Goal: Information Seeking & Learning: Compare options

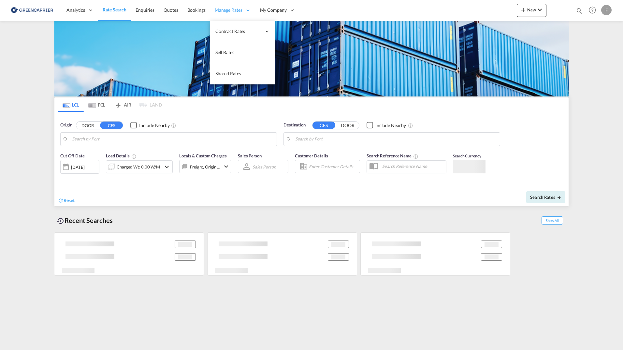
type input "[GEOGRAPHIC_DATA], [GEOGRAPHIC_DATA]"
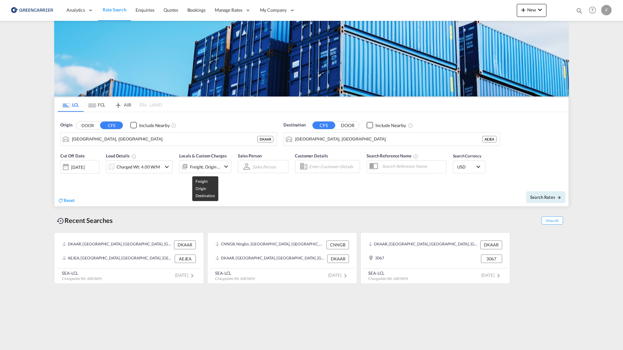
click at [204, 166] on div "Freight, Origin +1" at bounding box center [205, 166] width 31 height 9
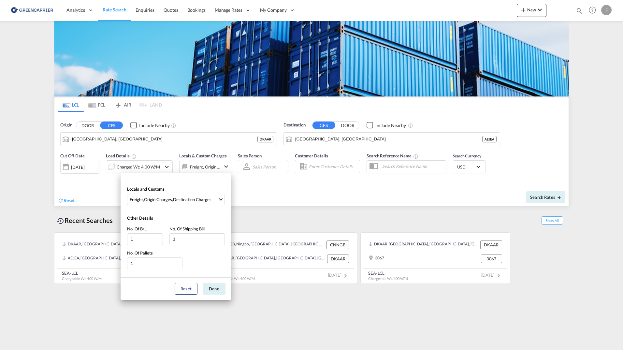
click at [151, 168] on div "Locals and Customs Freight , Origin Charges , Destination Charges Clear All Sel…" at bounding box center [311, 175] width 623 height 350
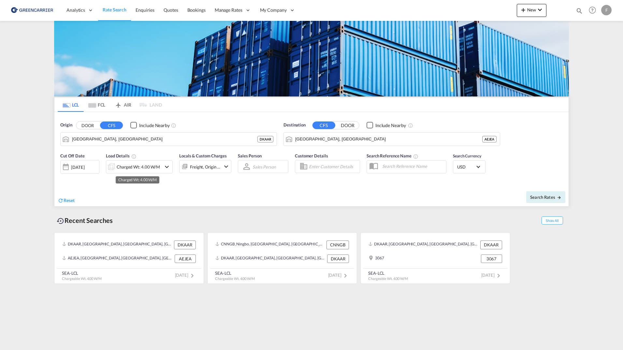
click at [151, 168] on div "Charged Wt: 4.00 W/M" at bounding box center [138, 166] width 43 height 9
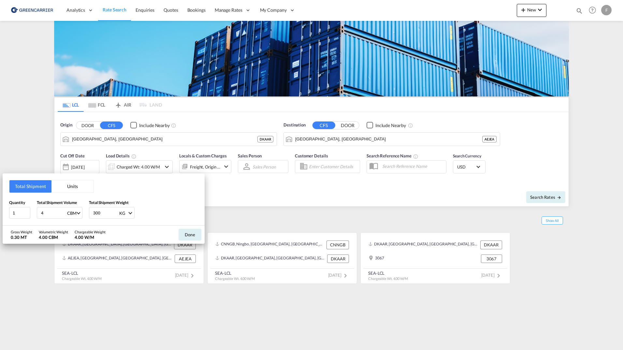
click at [87, 165] on div "Total Shipment Units Quantity 1 Total Shipment Volume 4 CBM CBM CFT Total Shipm…" at bounding box center [311, 175] width 623 height 350
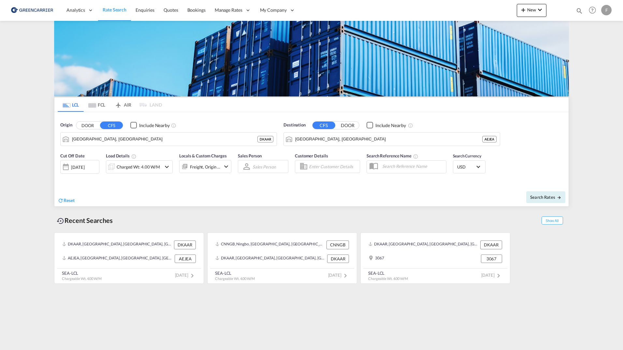
click at [80, 166] on div "[DATE]" at bounding box center [77, 167] width 13 height 6
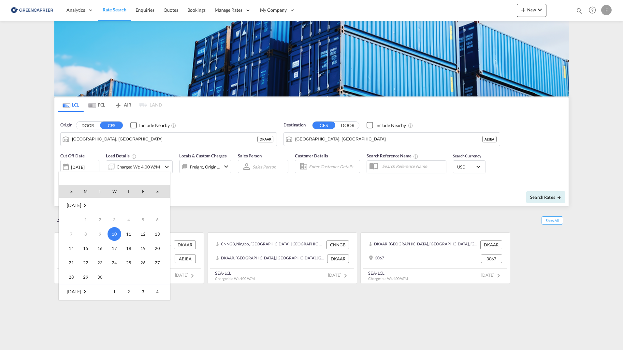
click at [36, 171] on div at bounding box center [311, 175] width 623 height 350
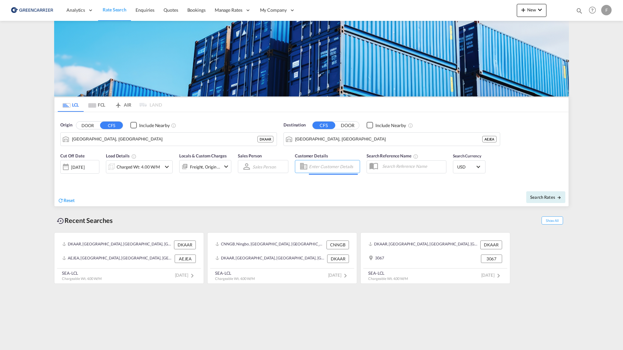
click at [321, 167] on input "Enter Customer Details" at bounding box center [333, 167] width 49 height 10
click at [245, 189] on div "Reset" at bounding box center [185, 195] width 255 height 18
click at [533, 157] on div "Cut Off Date [DATE] [DATE] Load Details Charged Wt: 4.00 W/M Locals & Custom Ch…" at bounding box center [311, 166] width 514 height 35
click at [602, 10] on div "F" at bounding box center [606, 10] width 10 height 10
click at [600, 31] on button "My Profile" at bounding box center [599, 28] width 42 height 13
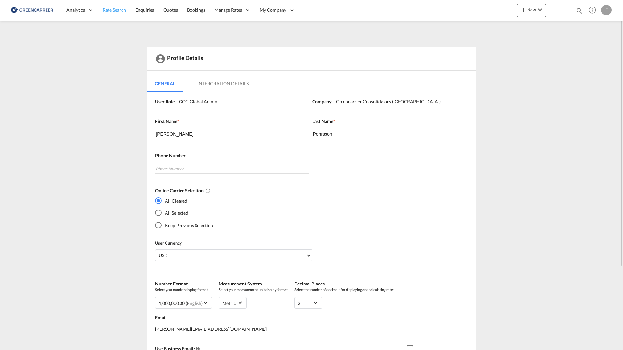
click at [119, 13] on link "Rate Search" at bounding box center [114, 10] width 33 height 21
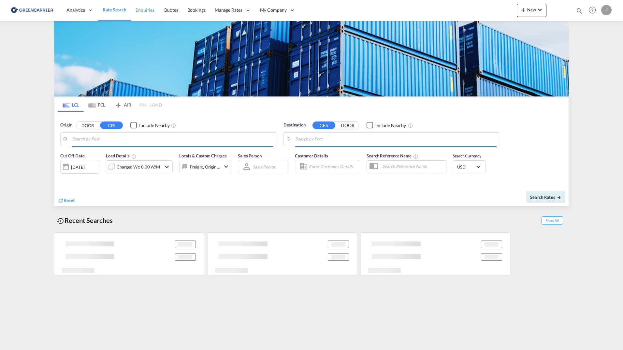
click at [144, 14] on link "Enquiries" at bounding box center [145, 10] width 28 height 21
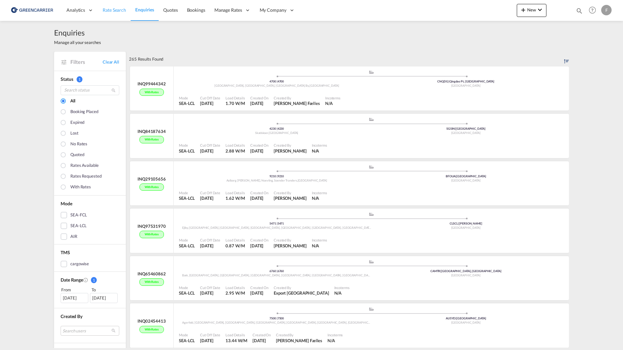
click at [110, 11] on span "Rate Search" at bounding box center [114, 10] width 23 height 6
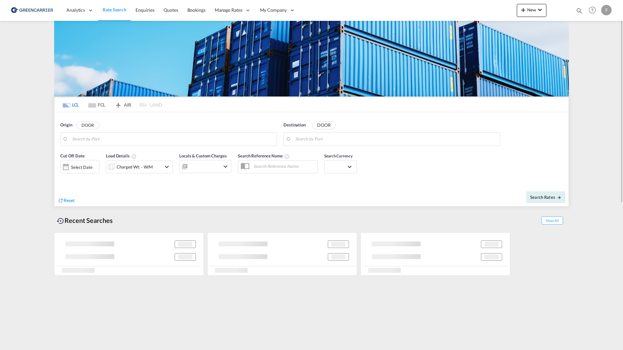
type input "[GEOGRAPHIC_DATA], [GEOGRAPHIC_DATA]"
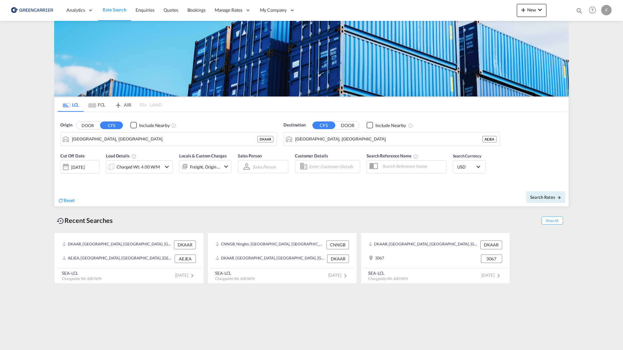
click at [414, 167] on input "text" at bounding box center [412, 166] width 67 height 10
click at [347, 168] on input "Enter Customer Details" at bounding box center [333, 167] width 49 height 10
click at [272, 169] on md-select "Sales Person Select Sales Person No results found" at bounding box center [264, 166] width 25 height 9
click at [183, 193] on md-backdrop at bounding box center [311, 175] width 623 height 350
click at [139, 169] on div "Charged Wt: 4.00 W/M" at bounding box center [138, 166] width 43 height 9
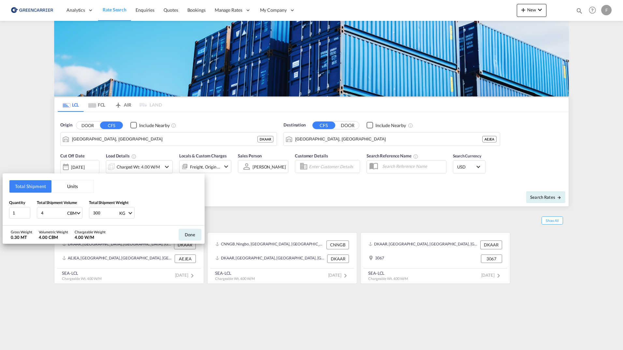
click at [19, 165] on div "Total Shipment Units Quantity 1 Total Shipment Volume 4 CBM CBM CFT Total Shipm…" at bounding box center [311, 175] width 623 height 350
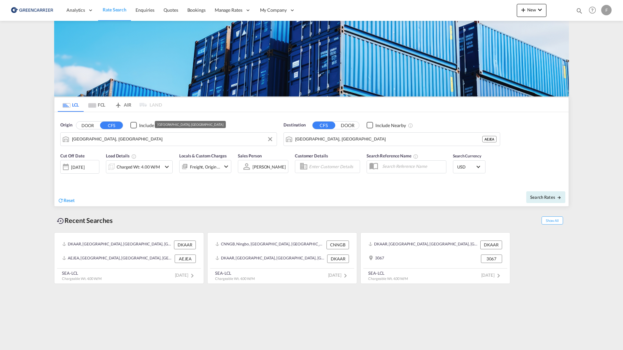
click at [152, 139] on input "[GEOGRAPHIC_DATA], [GEOGRAPHIC_DATA]" at bounding box center [172, 139] width 201 height 10
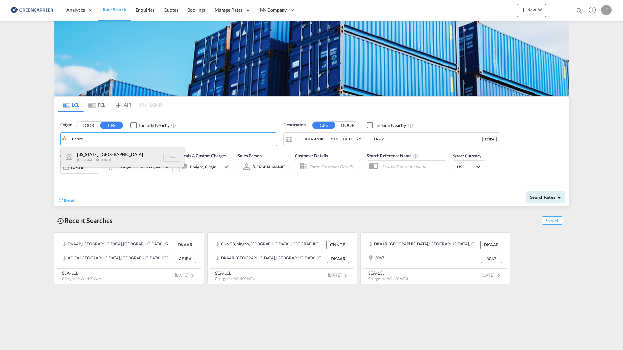
click at [112, 155] on div "[US_STATE], [GEOGRAPHIC_DATA] [GEOGRAPHIC_DATA] USNYC" at bounding box center [123, 157] width 124 height 20
type input "[US_STATE], [GEOGRAPHIC_DATA], USNYC"
click at [339, 141] on input "[GEOGRAPHIC_DATA], [GEOGRAPHIC_DATA]" at bounding box center [388, 139] width 187 height 10
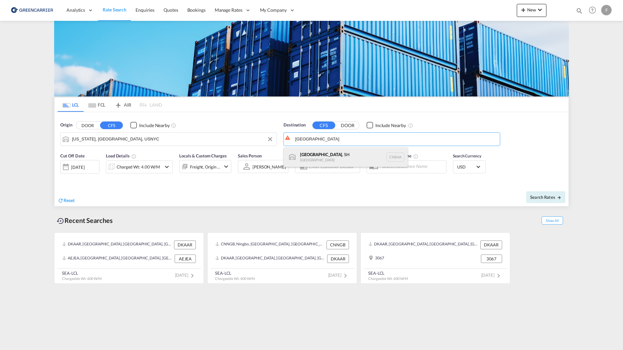
click at [326, 156] on div "[GEOGRAPHIC_DATA] , SH [GEOGRAPHIC_DATA] [GEOGRAPHIC_DATA]" at bounding box center [346, 157] width 124 height 20
type input "[GEOGRAPHIC_DATA], SH, CNSHA"
click at [542, 202] on button "Search Rates" at bounding box center [545, 197] width 39 height 12
type input "USNYC to CNSHA / [DATE]"
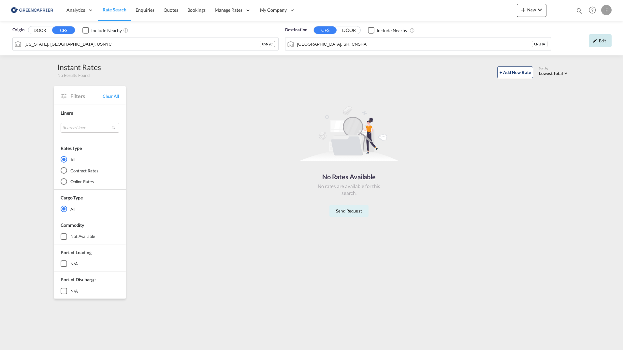
click at [592, 43] on div "Edit" at bounding box center [600, 40] width 23 height 13
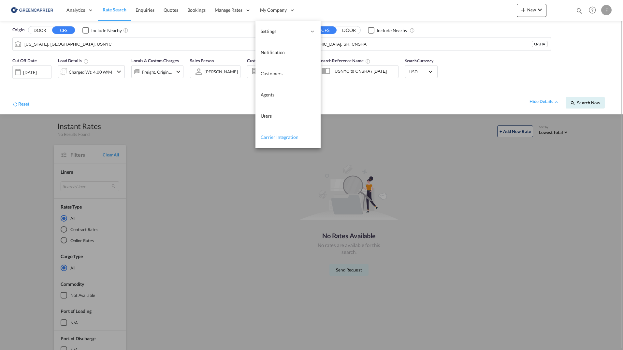
click at [271, 137] on span "Carrier Integration" at bounding box center [280, 137] width 38 height 6
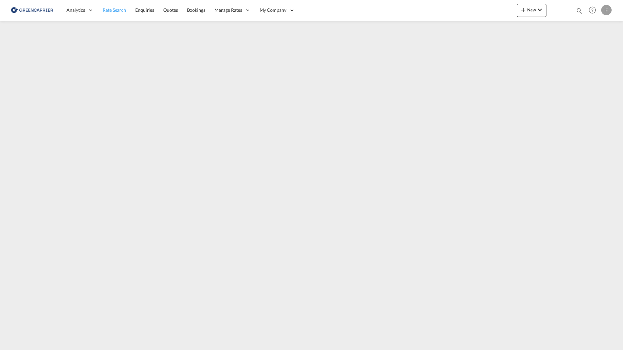
click at [111, 11] on span "Rate Search" at bounding box center [114, 10] width 23 height 6
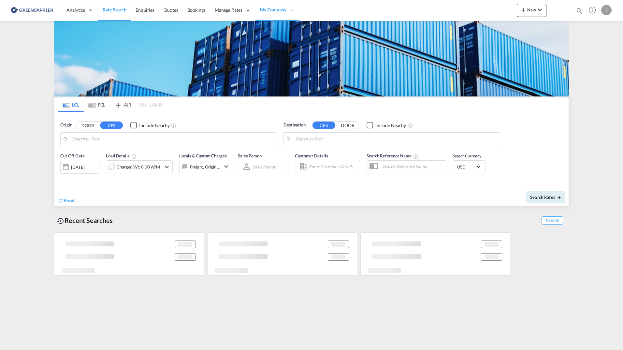
type input "[US_STATE], [GEOGRAPHIC_DATA], USNYC"
type input "[GEOGRAPHIC_DATA], SH, CNSHA"
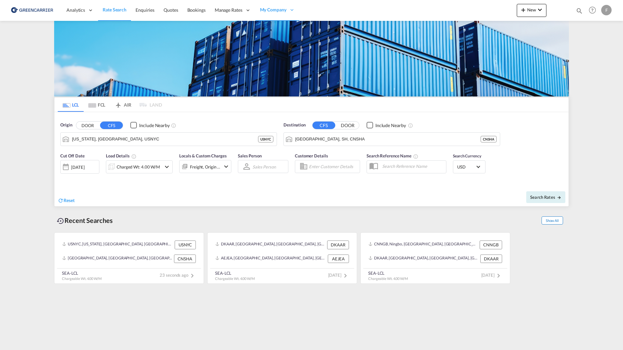
click at [558, 223] on span "Show All" at bounding box center [553, 220] width 22 height 8
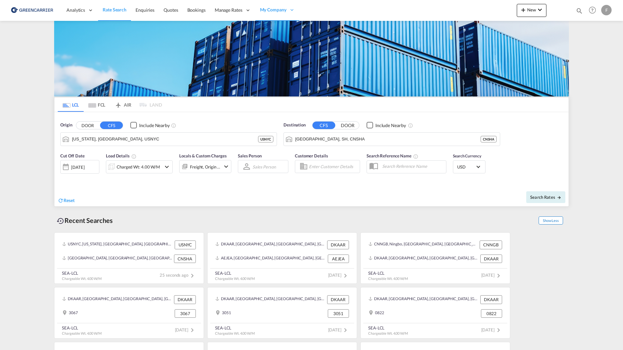
click at [558, 223] on span "Show Less" at bounding box center [551, 220] width 24 height 8
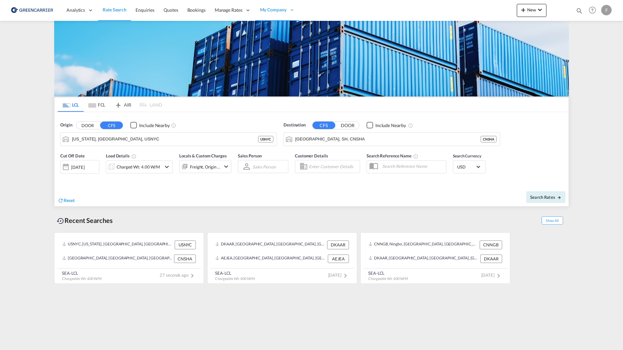
click at [72, 105] on md-tab-item "LCL" at bounding box center [71, 104] width 26 height 14
click at [172, 7] on span "Quotes" at bounding box center [171, 10] width 14 height 6
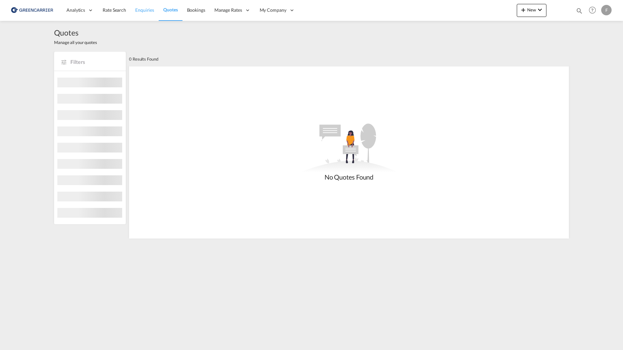
click at [144, 10] on span "Enquiries" at bounding box center [144, 10] width 19 height 6
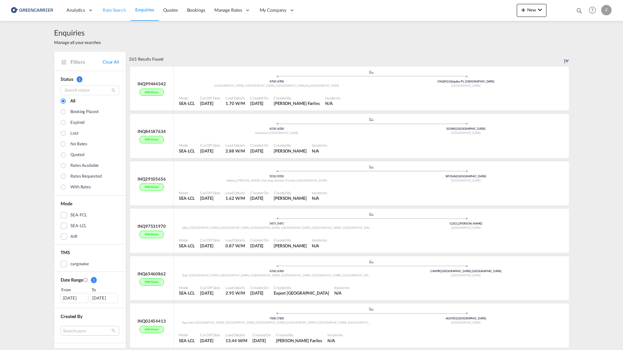
click at [119, 11] on span "Rate Search" at bounding box center [114, 10] width 23 height 6
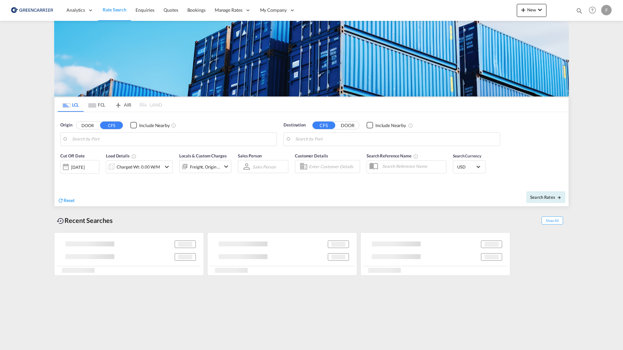
click at [101, 106] on md-tab-item "FCL" at bounding box center [97, 104] width 26 height 14
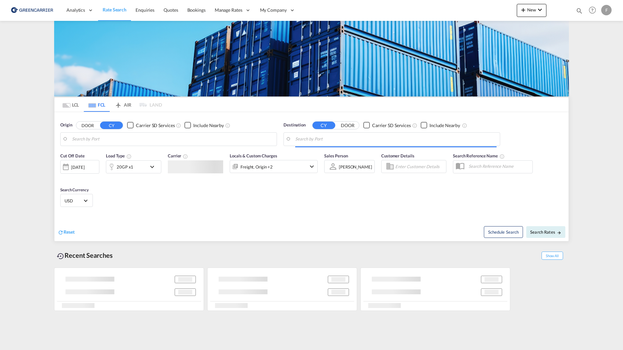
type input "[GEOGRAPHIC_DATA], [GEOGRAPHIC_DATA]"
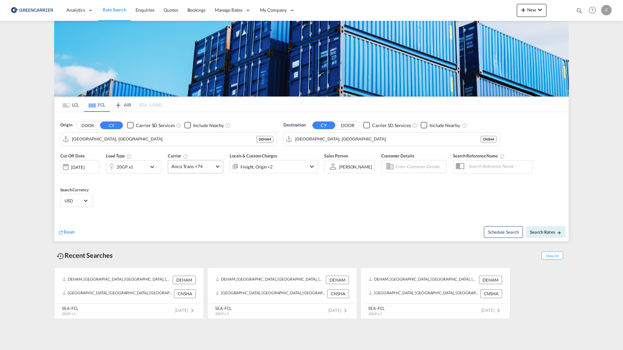
click at [202, 167] on span "Anco Trans +74" at bounding box center [192, 166] width 42 height 7
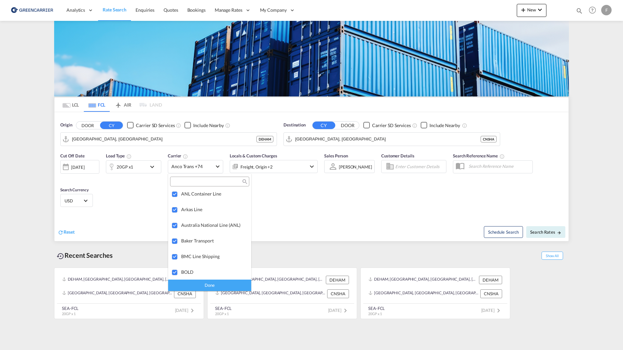
scroll to position [734, 0]
click at [72, 106] on md-backdrop at bounding box center [311, 175] width 623 height 350
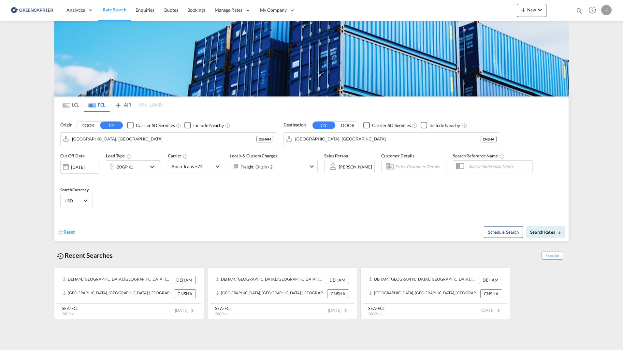
click at [71, 106] on md-tab-item "LCL" at bounding box center [71, 104] width 26 height 14
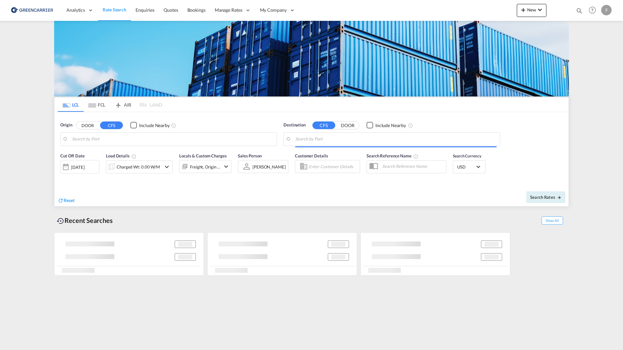
type input "[US_STATE], [GEOGRAPHIC_DATA], USNYC"
type input "[GEOGRAPHIC_DATA], SH, CNSHA"
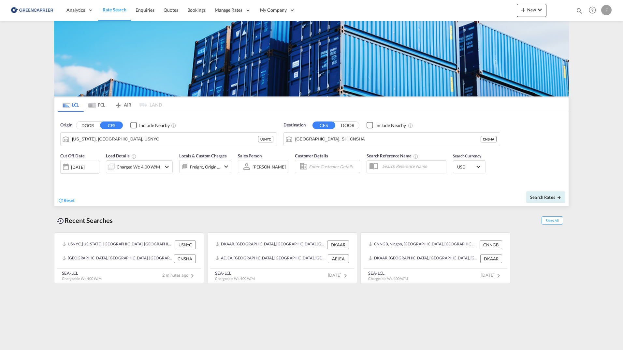
click at [395, 216] on div "Recent Searches Show All" at bounding box center [311, 219] width 515 height 18
